Goal: Task Accomplishment & Management: Manage account settings

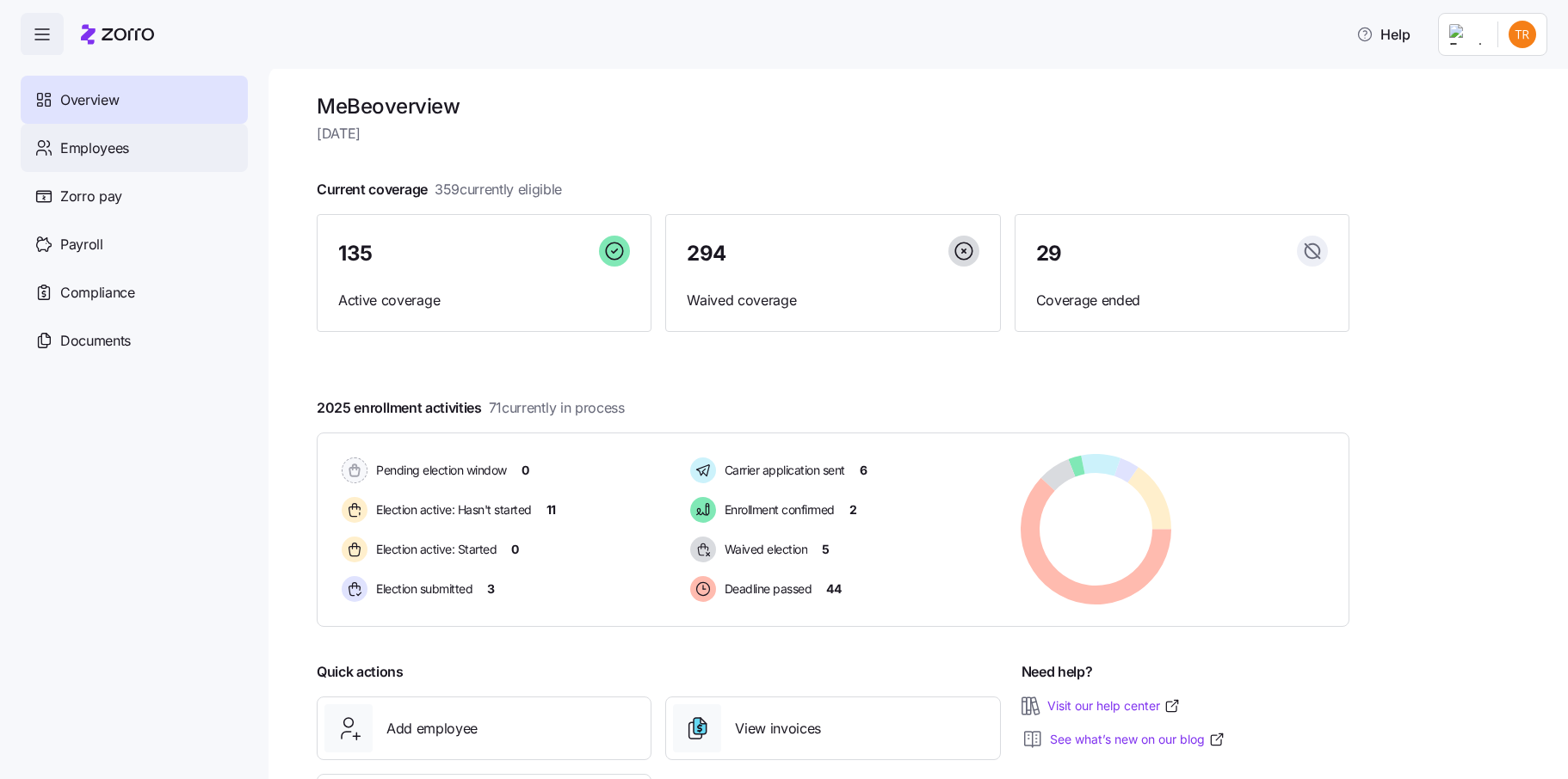
click at [167, 150] on div "Employees" at bounding box center [134, 148] width 228 height 48
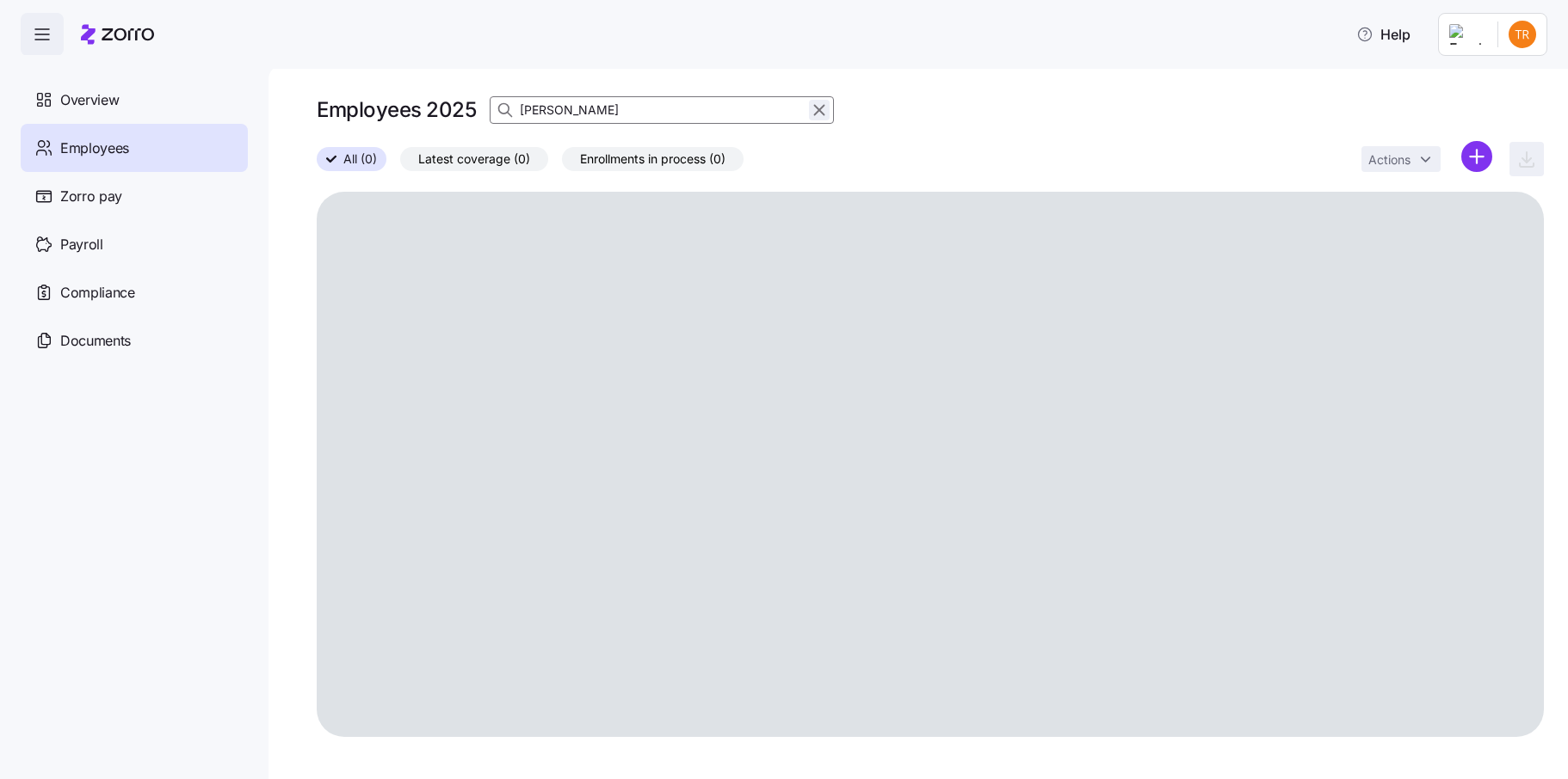
click at [818, 110] on icon "button" at bounding box center [820, 110] width 9 height 9
click at [507, 108] on icon "button" at bounding box center [507, 110] width 18 height 17
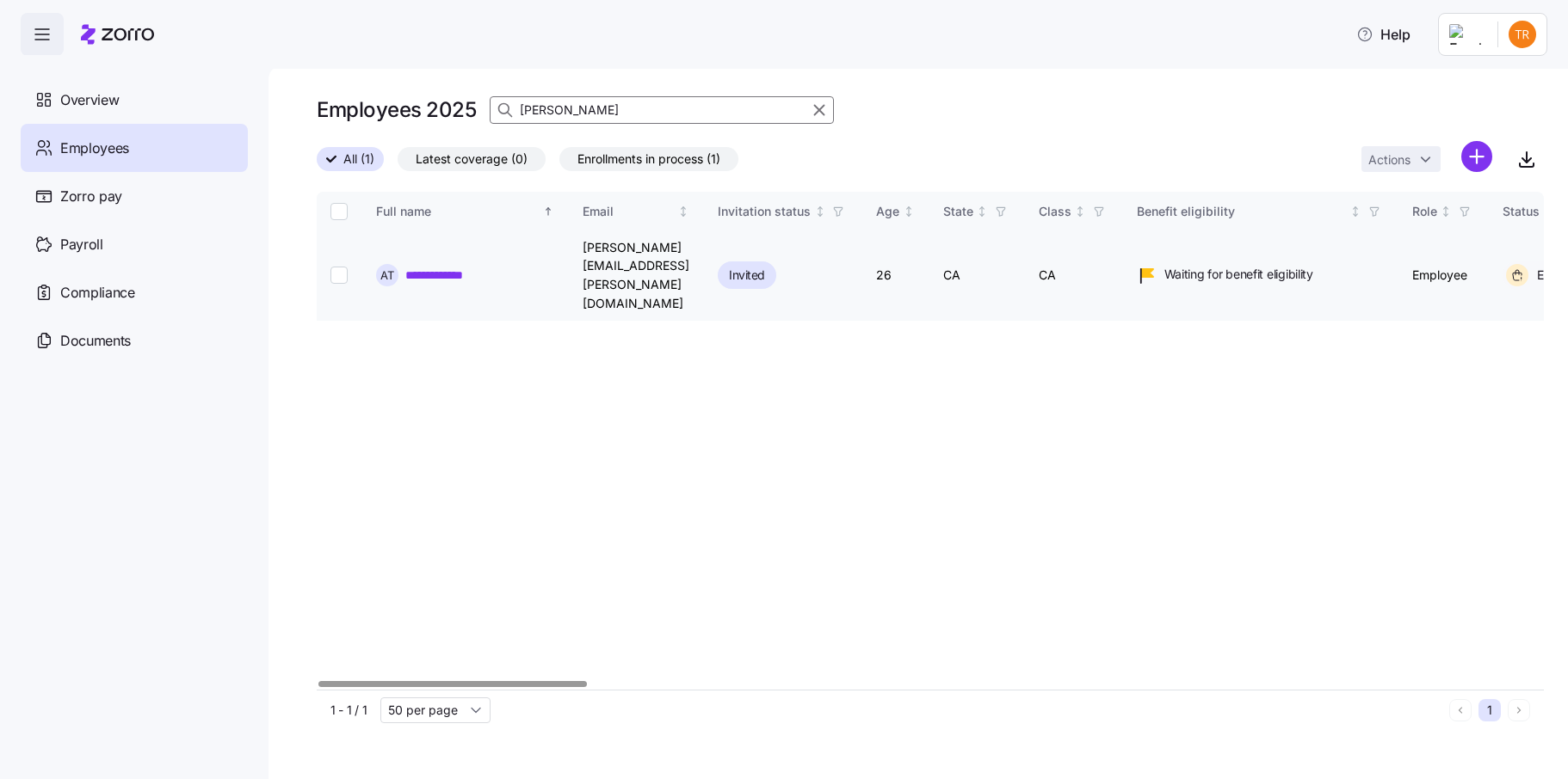
type input "[PERSON_NAME]"
click at [332, 267] on input "Select record 1" at bounding box center [339, 275] width 18 height 17
checkbox input "true"
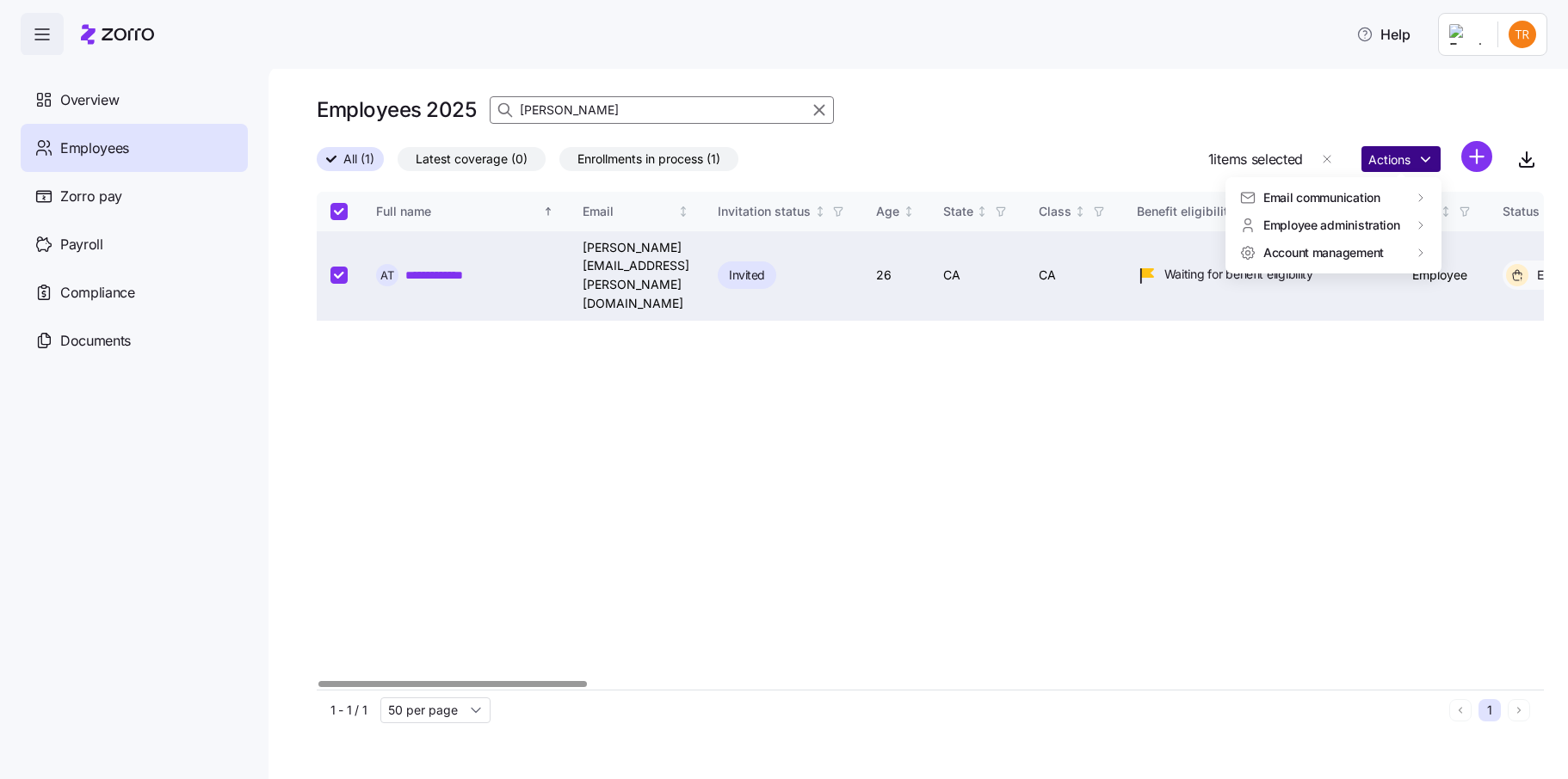
click at [1385, 166] on html "**********" at bounding box center [784, 384] width 1568 height 769
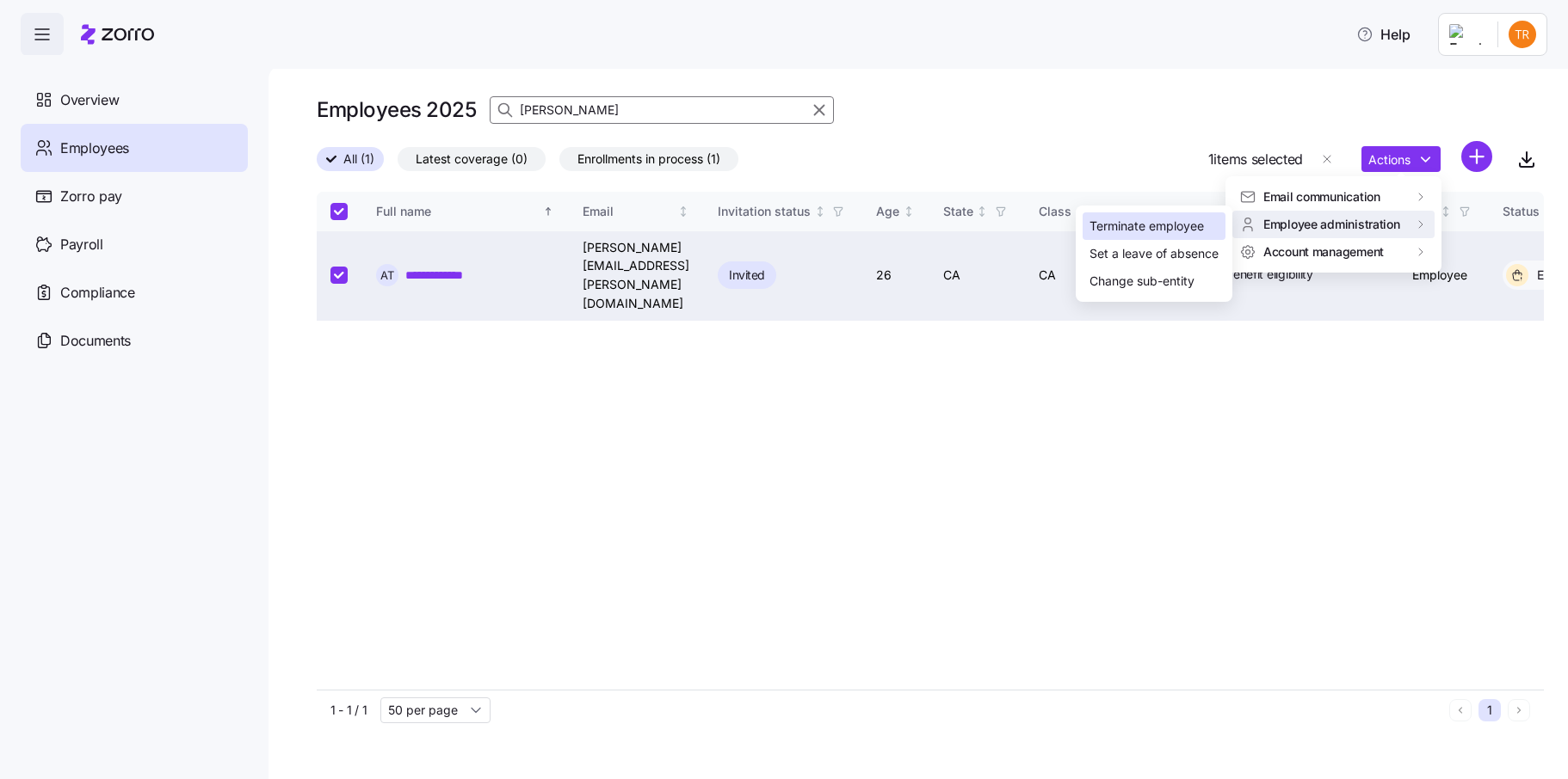
click at [1171, 224] on div "Terminate employee" at bounding box center [1147, 226] width 114 height 19
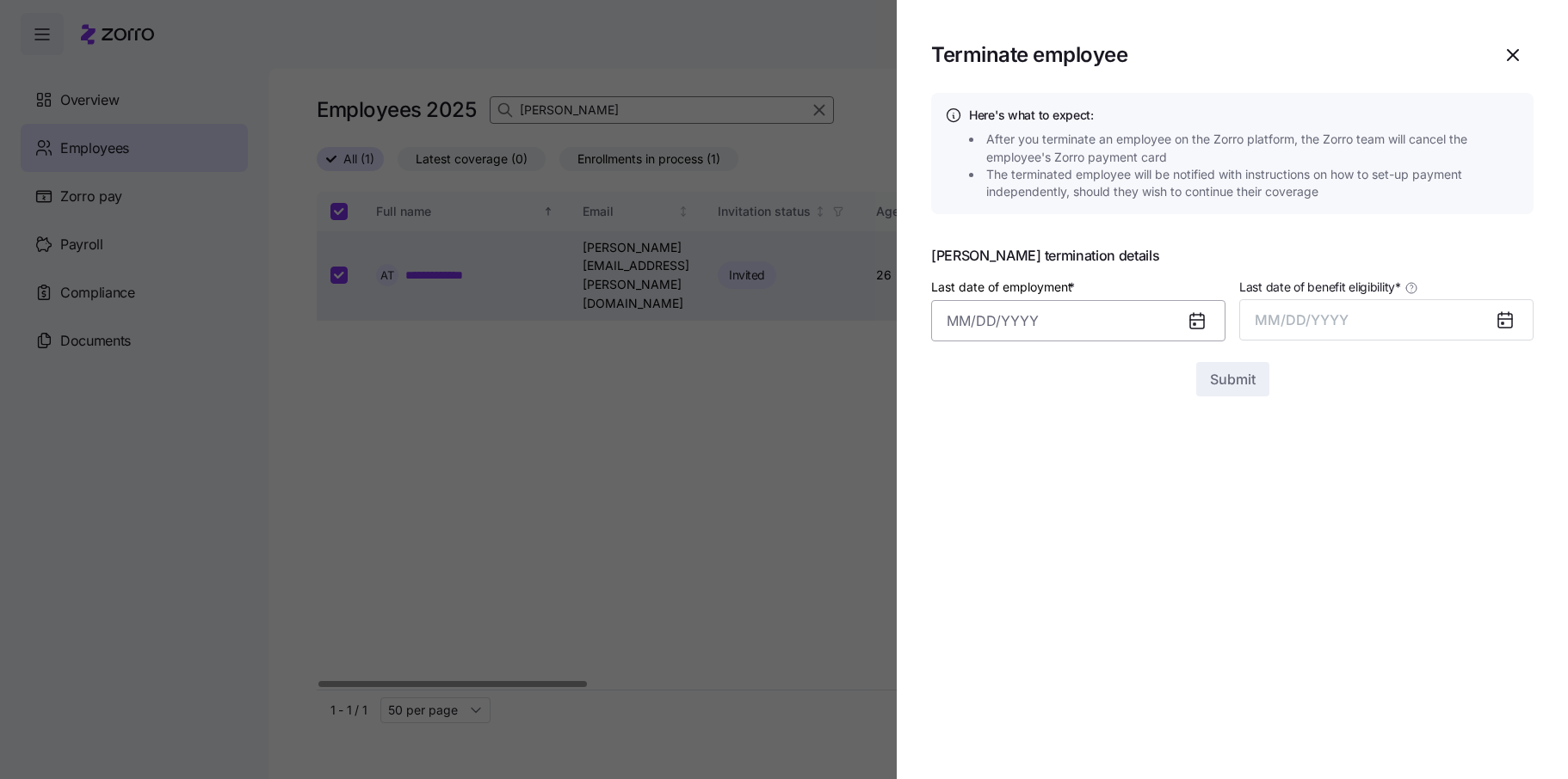
click at [1066, 327] on input "Last date of employment *" at bounding box center [1079, 320] width 295 height 41
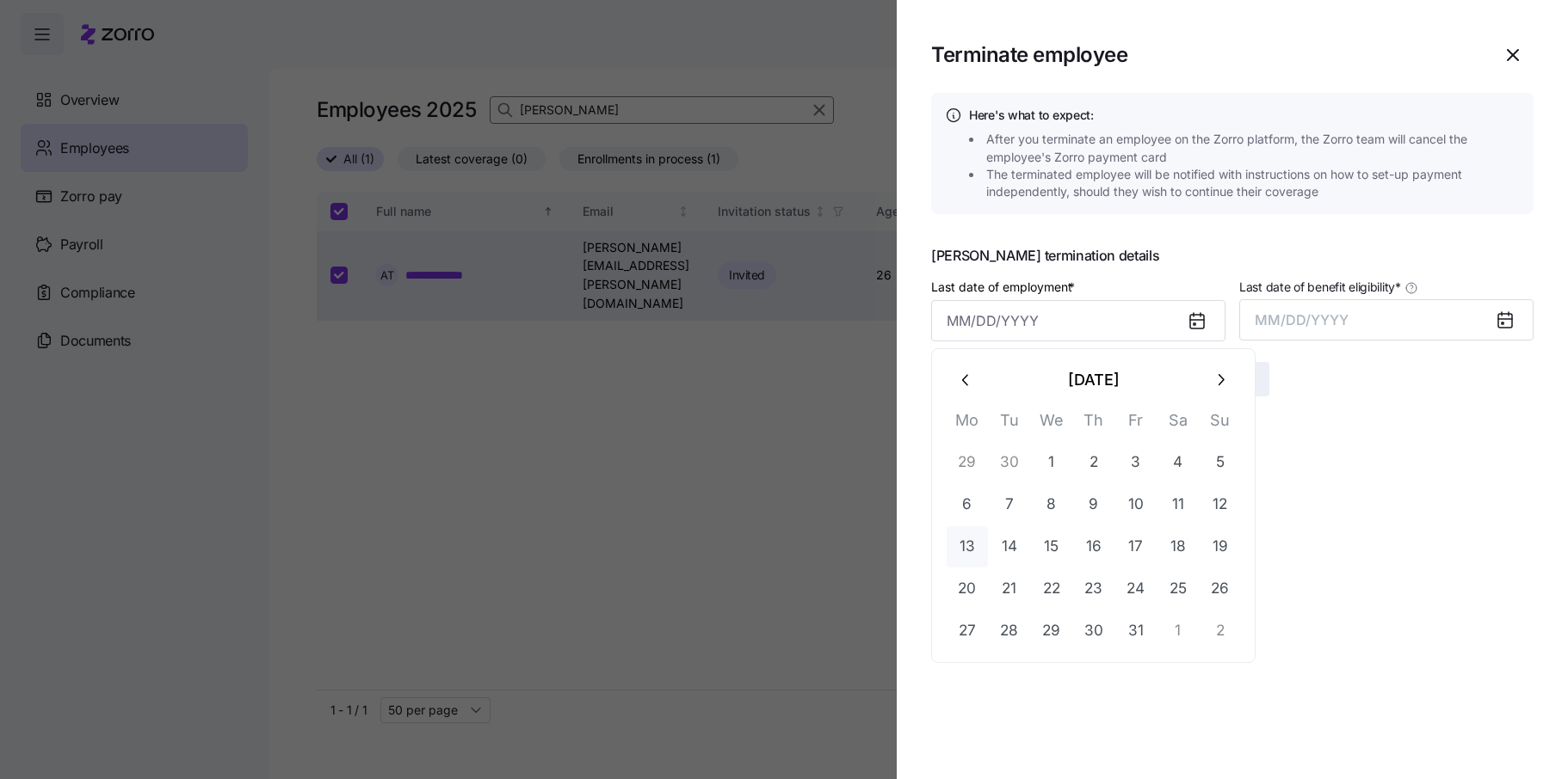
click at [966, 543] on button "13" at bounding box center [967, 547] width 41 height 41
type input "[DATE]"
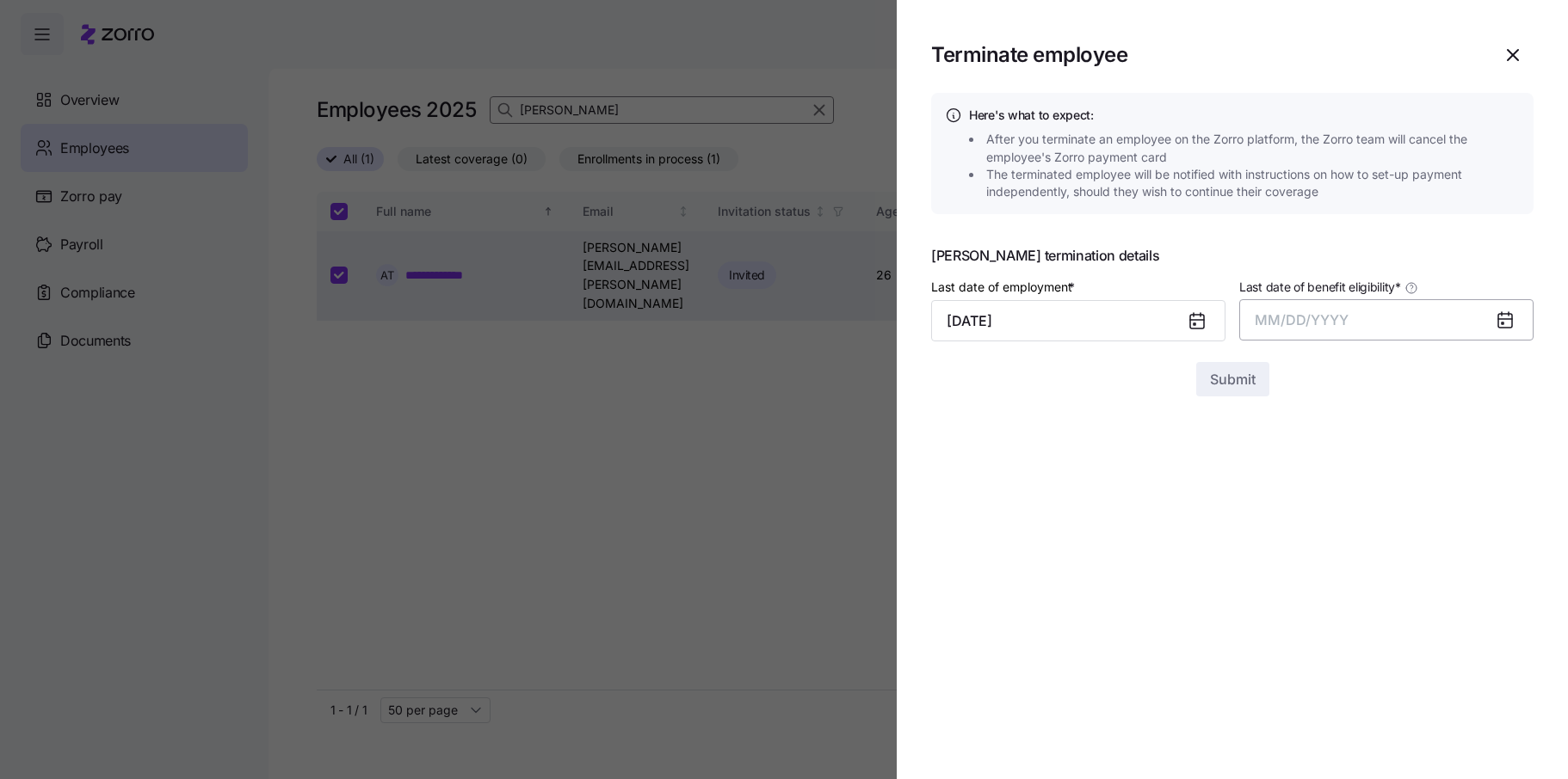
click at [1363, 319] on button "MM/DD/YYYY" at bounding box center [1387, 320] width 295 height 41
click at [1292, 552] on button "Oct" at bounding box center [1303, 554] width 99 height 41
click at [1227, 376] on span "Submit" at bounding box center [1234, 379] width 46 height 20
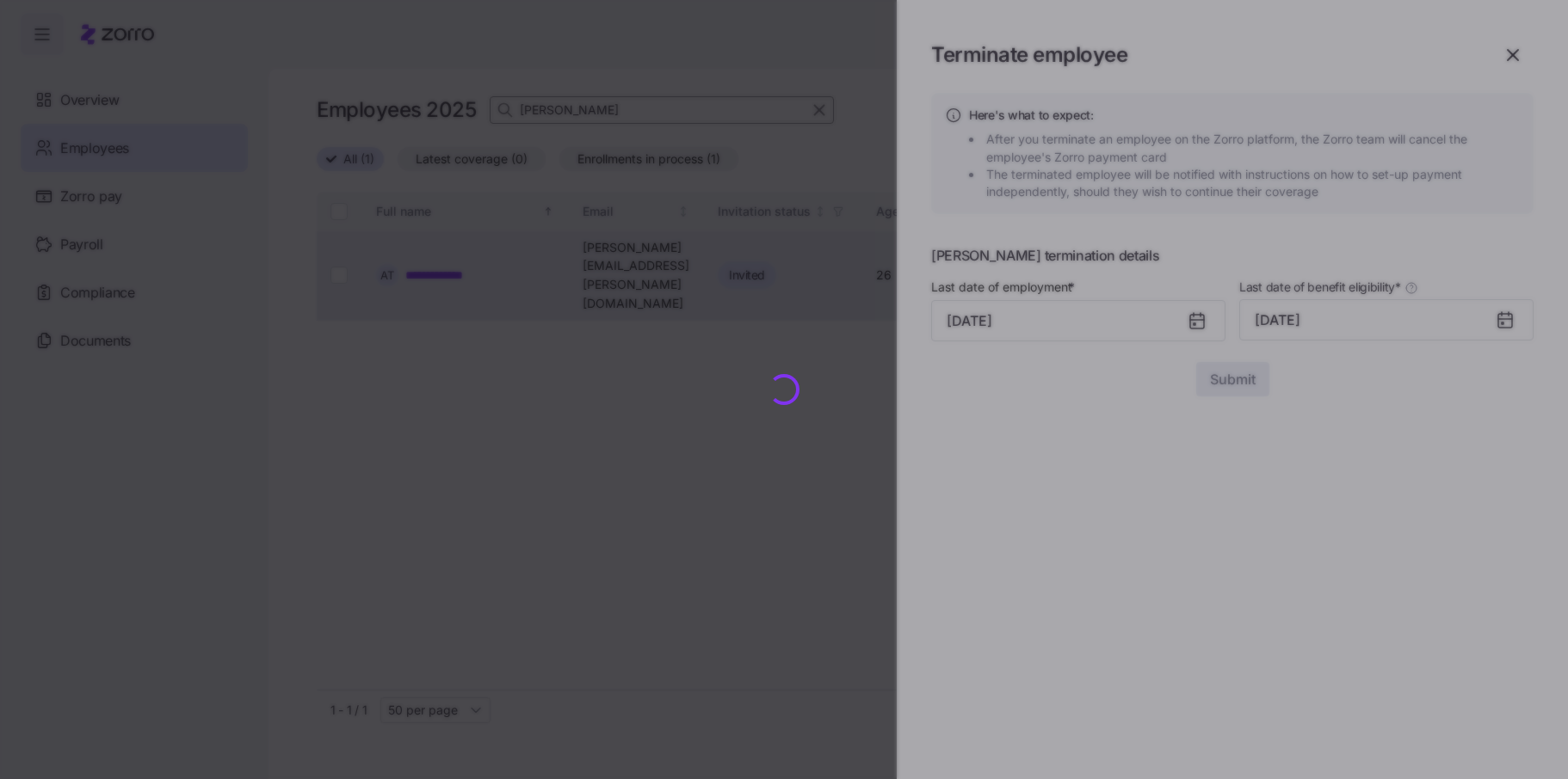
checkbox input "false"
